Goal: Task Accomplishment & Management: Manage account settings

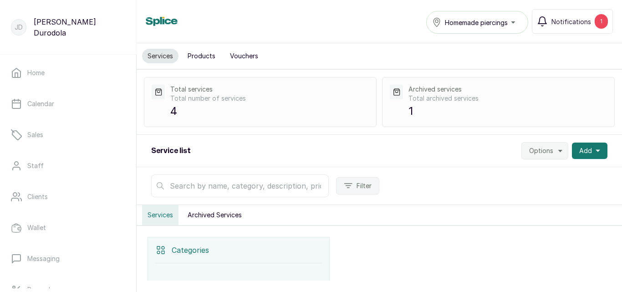
click at [537, 151] on span "Options" at bounding box center [541, 150] width 24 height 9
click at [493, 177] on span "Settings" at bounding box center [516, 175] width 87 height 11
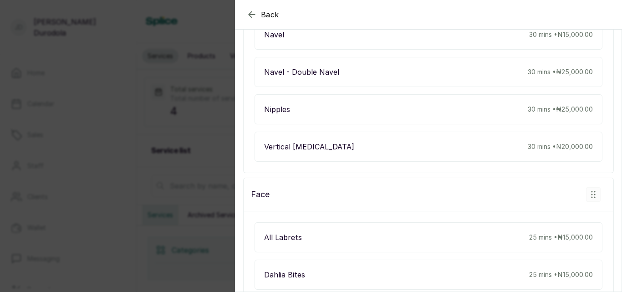
scroll to position [912, 0]
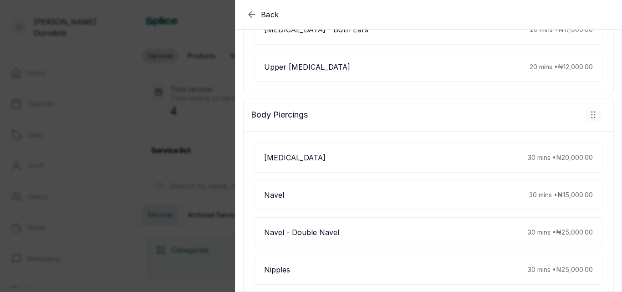
click at [254, 15] on icon "button" at bounding box center [252, 14] width 6 height 6
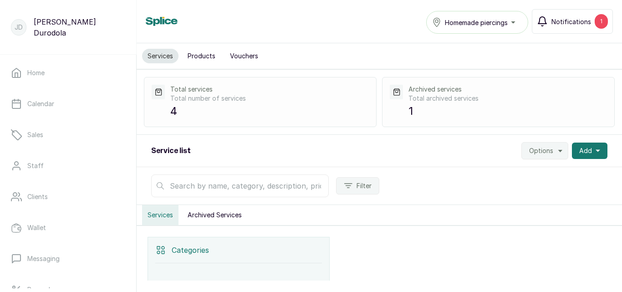
click at [583, 25] on span "Notifications" at bounding box center [571, 22] width 40 height 10
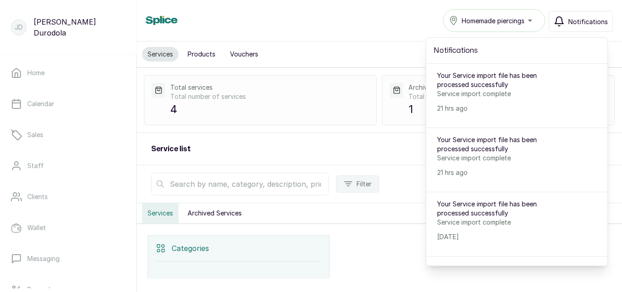
click at [338, 24] on div "Services Homemade piercings Notifications Notifications Your Service import fil…" at bounding box center [379, 20] width 467 height 23
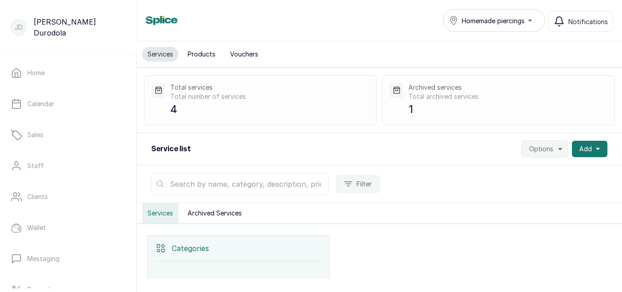
click at [538, 145] on span "Options" at bounding box center [541, 148] width 24 height 9
click at [532, 173] on span "Settings" at bounding box center [516, 173] width 87 height 11
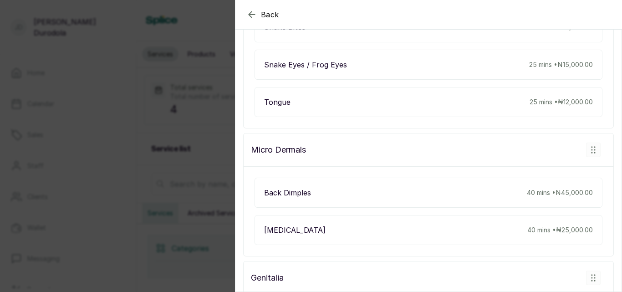
scroll to position [1822, 0]
